Goal: Task Accomplishment & Management: Manage account settings

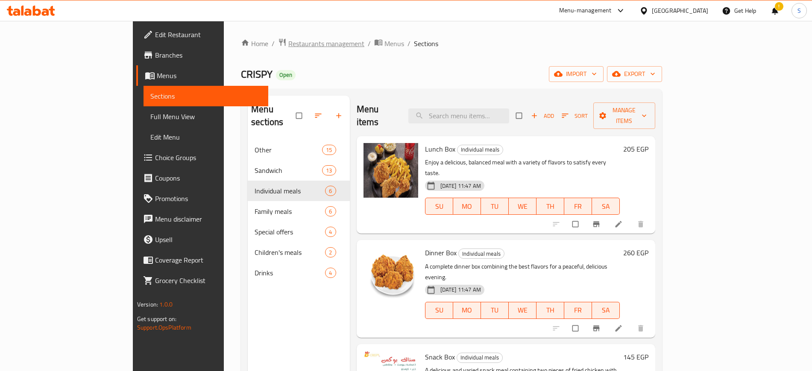
click at [288, 46] on span "Restaurants management" at bounding box center [326, 43] width 76 height 10
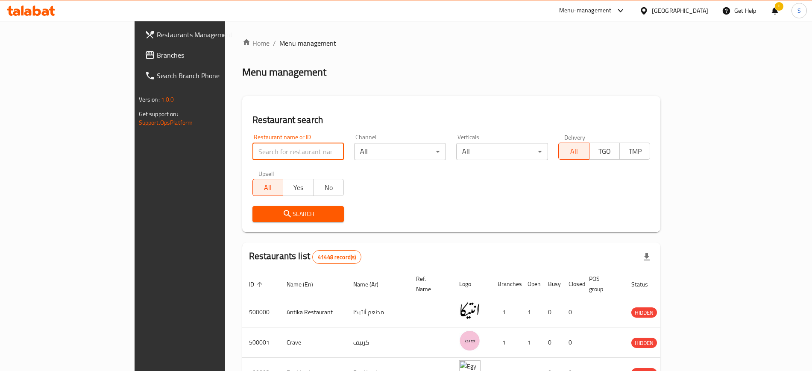
click at [252, 157] on input "search" at bounding box center [298, 151] width 92 height 17
paste input "771887"
type input "771887"
click at [157, 53] on span "Branches" at bounding box center [210, 55] width 106 height 10
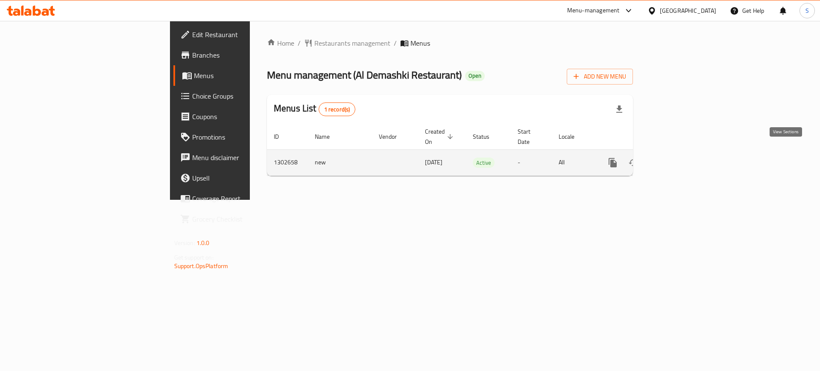
click at [678, 159] on icon "enhanced table" at bounding box center [674, 163] width 8 height 8
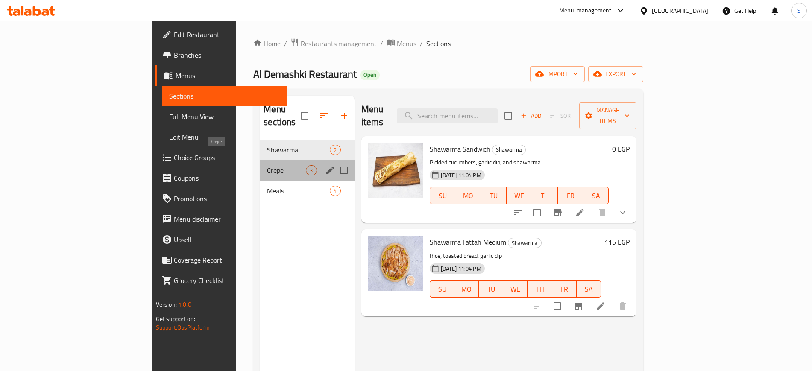
click at [267, 165] on span "Crepe" at bounding box center [286, 170] width 39 height 10
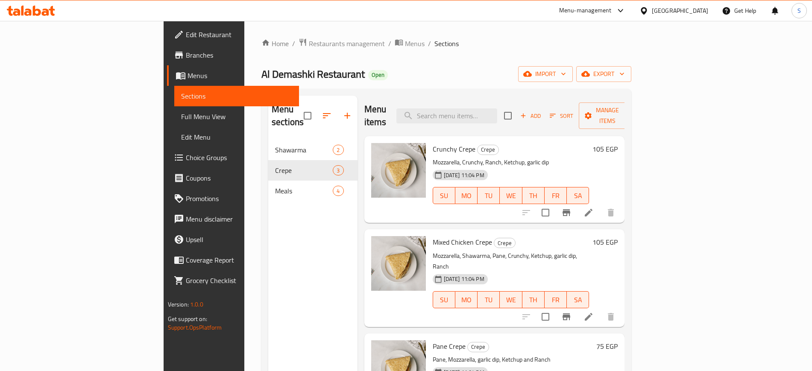
scroll to position [120, 0]
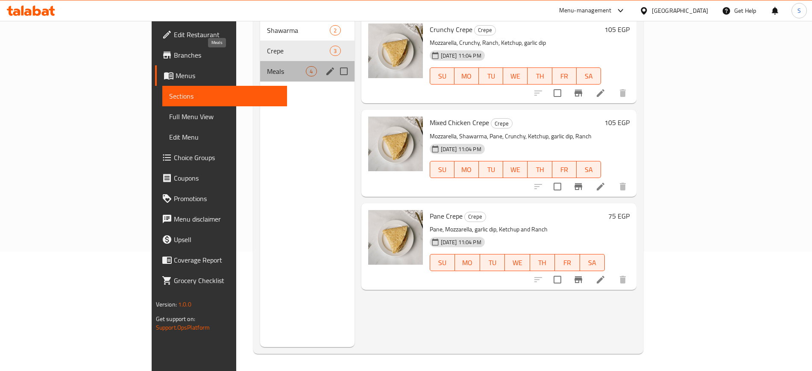
click at [267, 66] on span "Meals" at bounding box center [286, 71] width 39 height 10
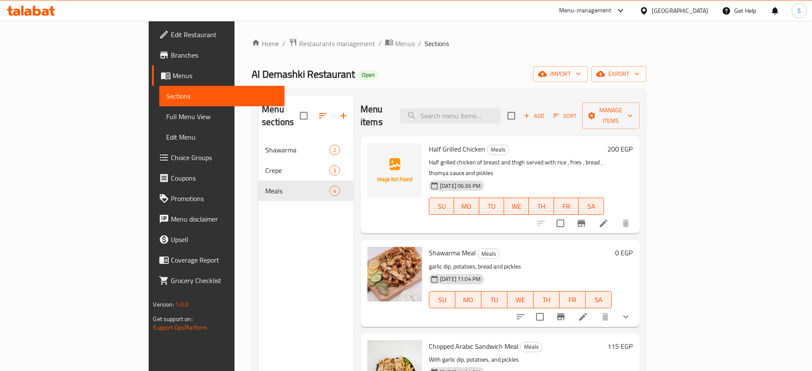
scroll to position [3, 0]
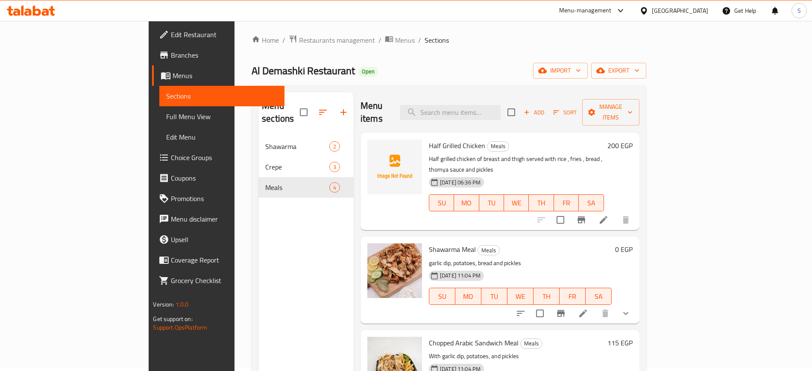
click at [429, 139] on span "Half Grilled Chicken" at bounding box center [457, 145] width 56 height 13
click at [374, 146] on icon "upload picture" at bounding box center [379, 151] width 10 height 10
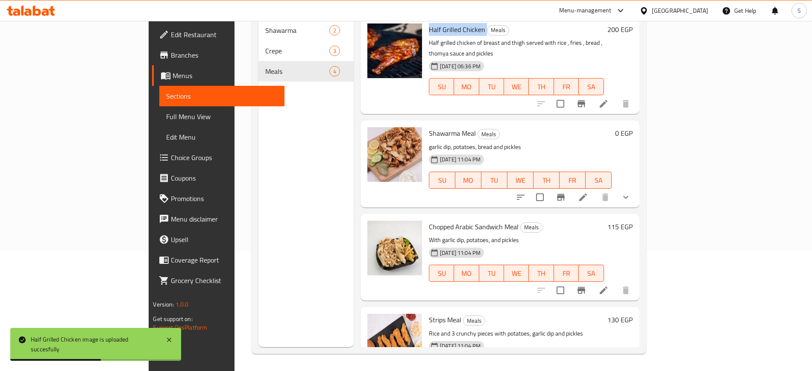
scroll to position [0, 0]
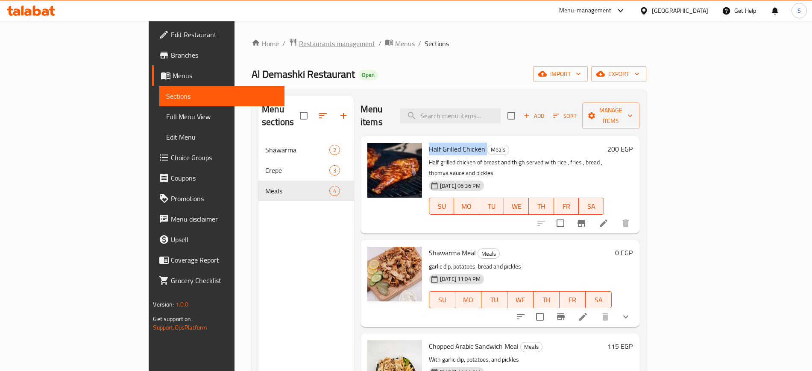
click at [299, 43] on span "Restaurants management" at bounding box center [337, 43] width 76 height 10
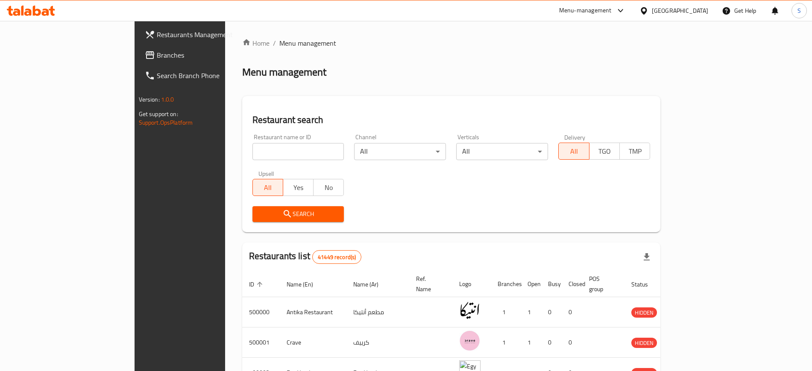
click at [138, 43] on link "Restaurants Management" at bounding box center [204, 34] width 132 height 20
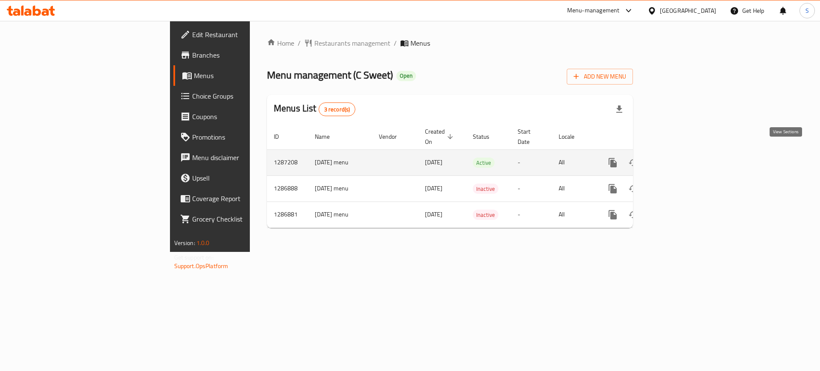
click at [678, 159] on icon "enhanced table" at bounding box center [674, 163] width 8 height 8
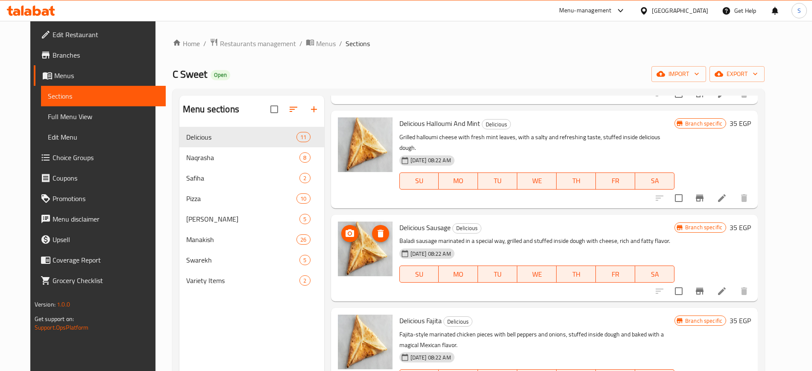
scroll to position [120, 0]
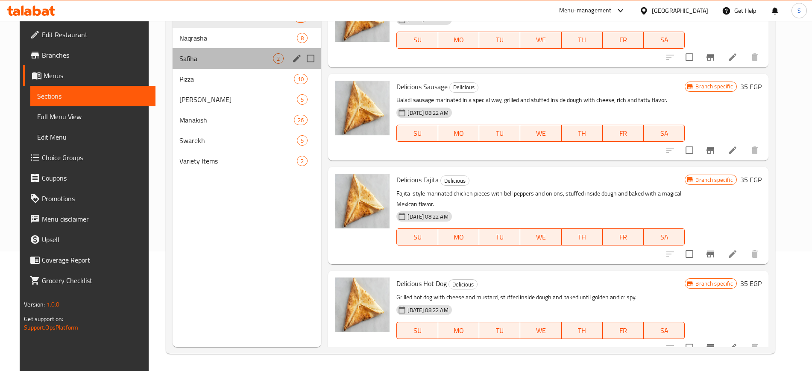
click at [212, 52] on div "[DEMOGRAPHIC_DATA] 2" at bounding box center [247, 58] width 149 height 20
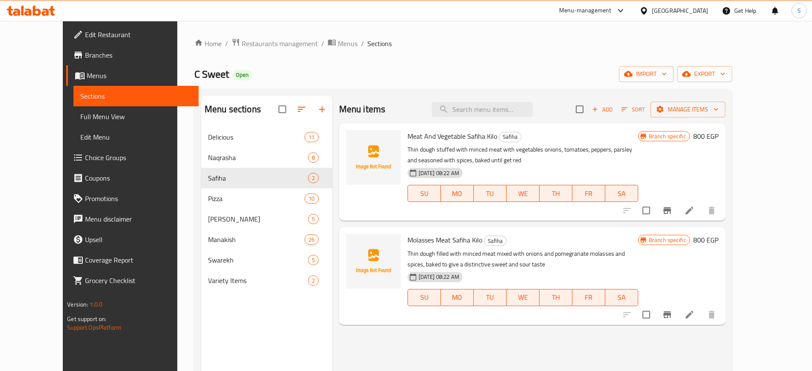
scroll to position [0, 0]
click at [407, 138] on span "Meat And Vegetable Safiha Kilo" at bounding box center [452, 135] width 90 height 13
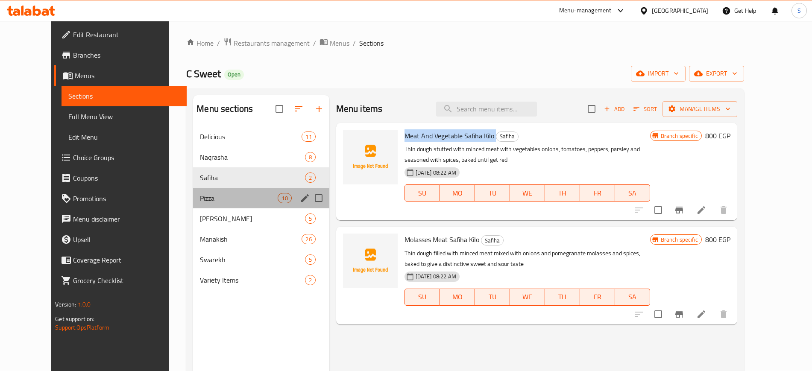
click at [245, 189] on div "Pizza 10" at bounding box center [261, 198] width 136 height 20
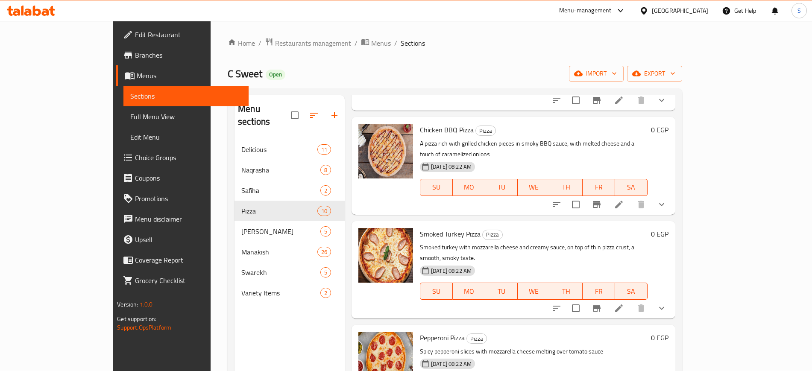
scroll to position [570, 0]
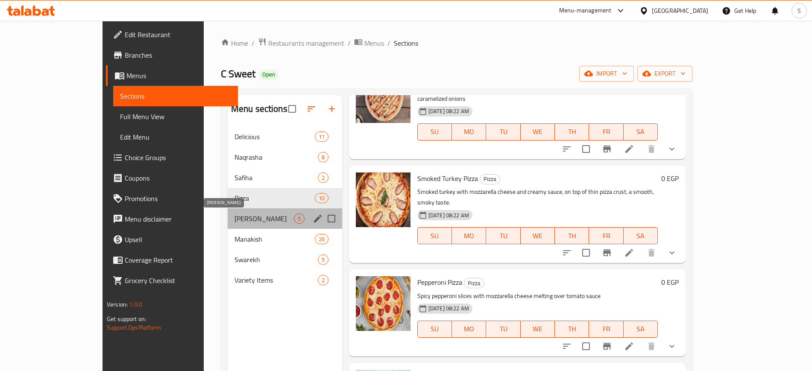
click at [234, 222] on span "[PERSON_NAME]" at bounding box center [263, 218] width 59 height 10
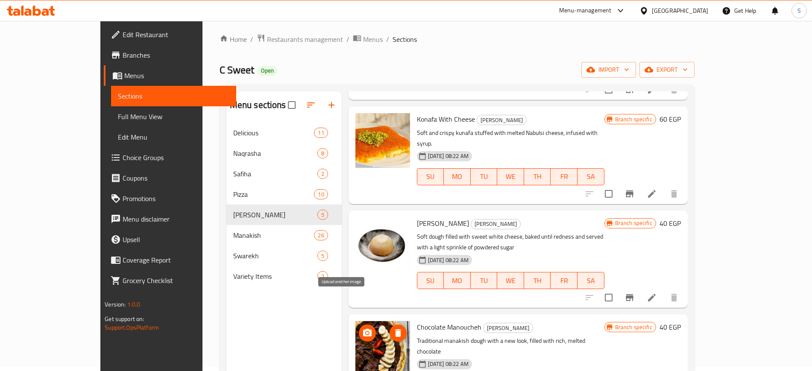
scroll to position [120, 0]
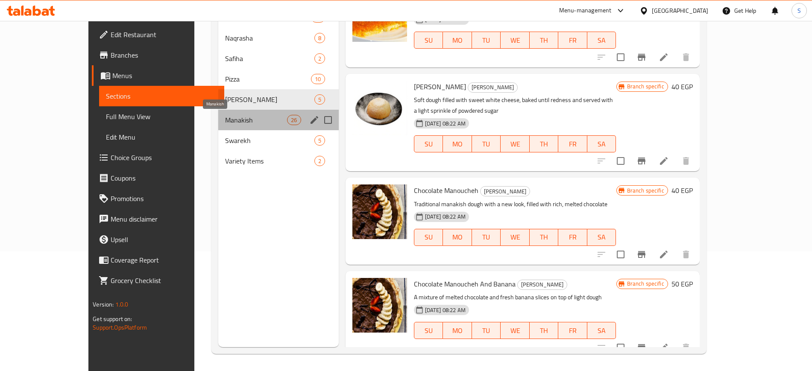
click at [225, 117] on span "Manakish" at bounding box center [256, 120] width 62 height 10
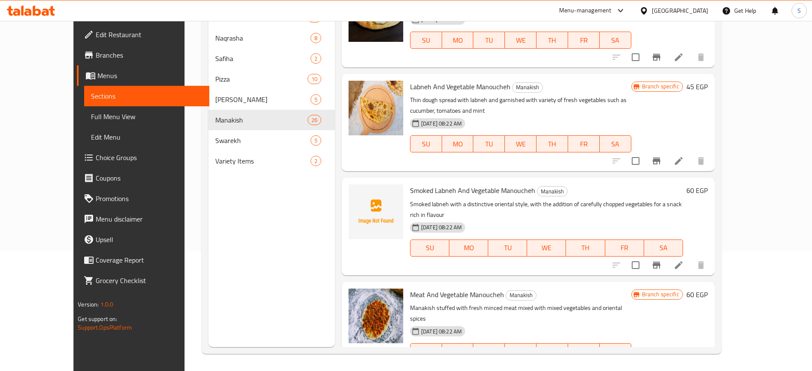
click at [429, 184] on span "Smoked Labneh And Vegetable Manoucheh" at bounding box center [472, 190] width 125 height 13
copy h6 "Smoked Labneh And Vegetable Manoucheh"
click at [286, 269] on div "Menu sections Delicious 11 Naqrasha 8 Safiha 2 Pizza 10 Yalla Nahli 5 Manakish …" at bounding box center [271, 161] width 126 height 371
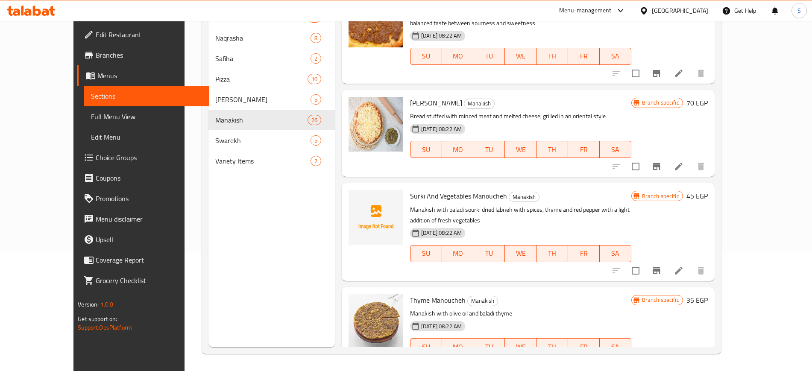
scroll to position [491, 0]
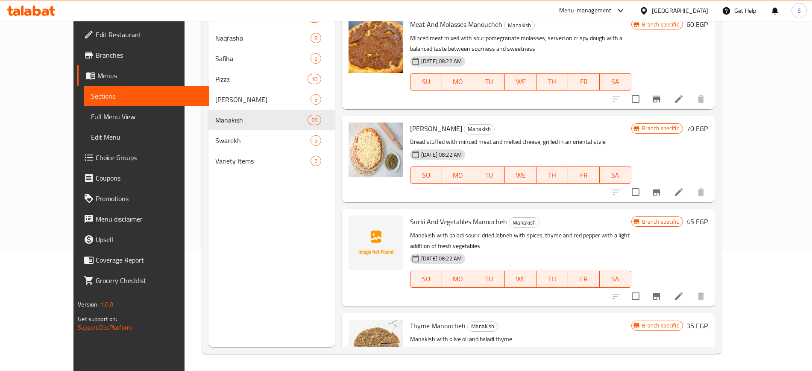
click at [419, 215] on span "Surki And Vegetables Manoucheh" at bounding box center [458, 221] width 97 height 13
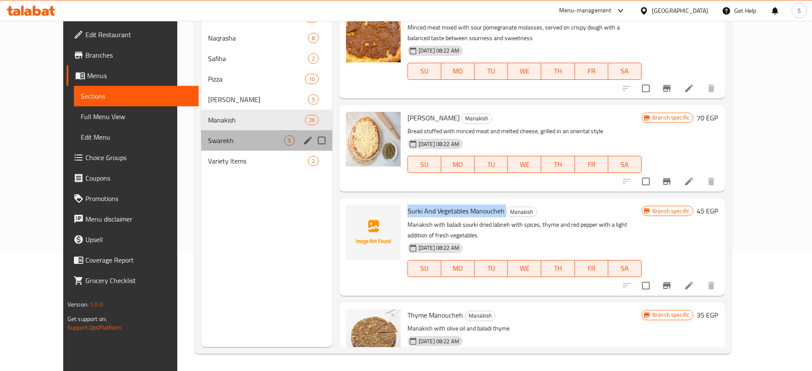
click at [237, 131] on div "Swarekh 5" at bounding box center [266, 140] width 131 height 20
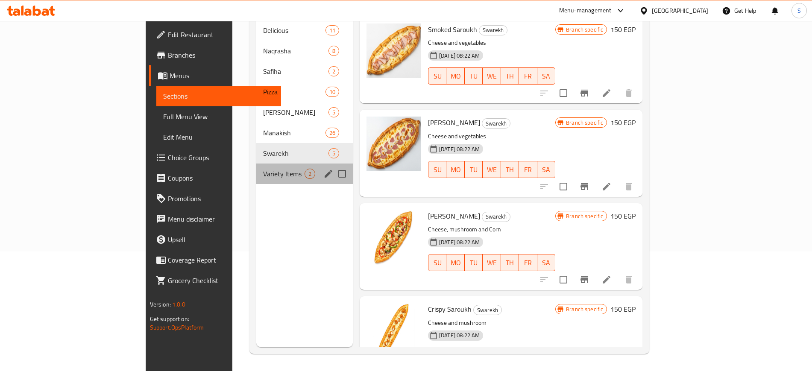
click at [256, 164] on div "Variety Items 2" at bounding box center [304, 174] width 96 height 20
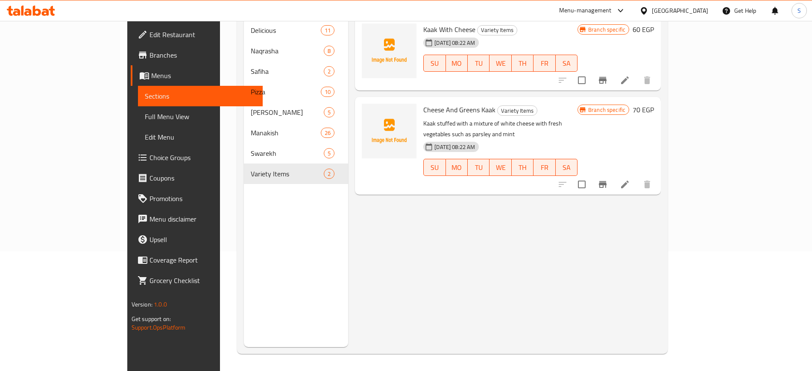
click at [423, 103] on span "Cheese And Greens Kaak" at bounding box center [459, 109] width 72 height 13
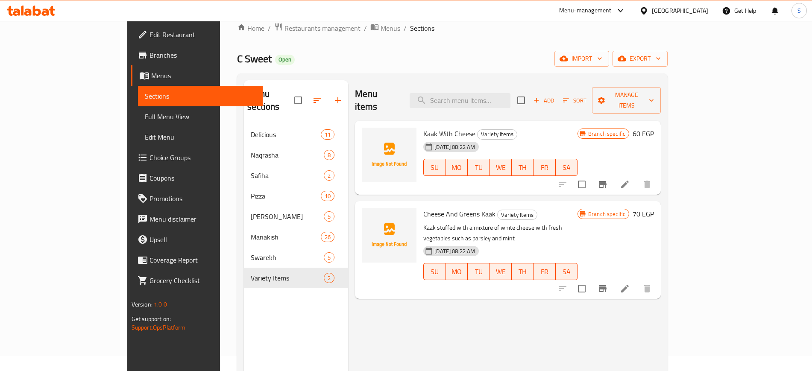
scroll to position [15, 0]
click at [420, 139] on div "[DATE] 08:22 AM" at bounding box center [440, 147] width 40 height 17
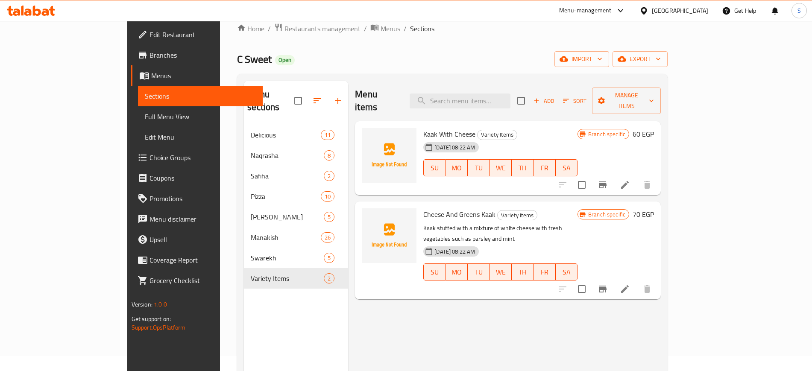
click at [423, 128] on span "Kaak With Cheese" at bounding box center [449, 134] width 52 height 13
click at [434, 208] on span "Cheese And Greens Kaak" at bounding box center [459, 214] width 72 height 13
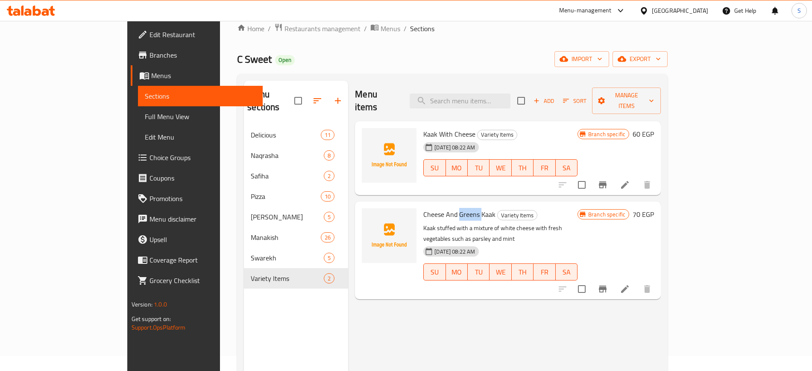
click at [434, 208] on span "Cheese And Greens Kaak" at bounding box center [459, 214] width 72 height 13
